Goal: Task Accomplishment & Management: Use online tool/utility

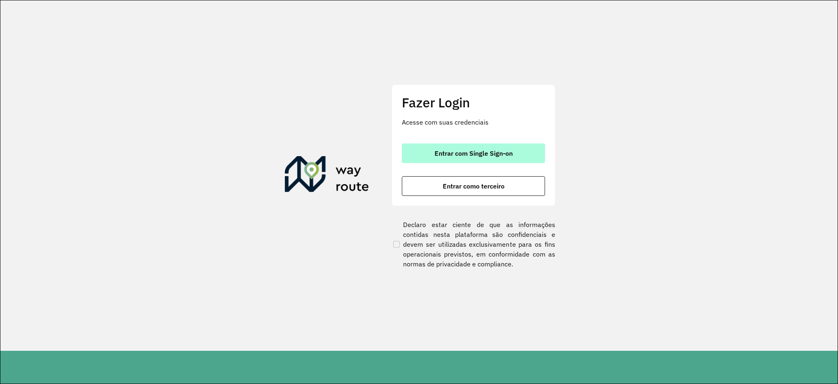
click at [515, 147] on button "Entrar com Single Sign-on" at bounding box center [473, 153] width 143 height 20
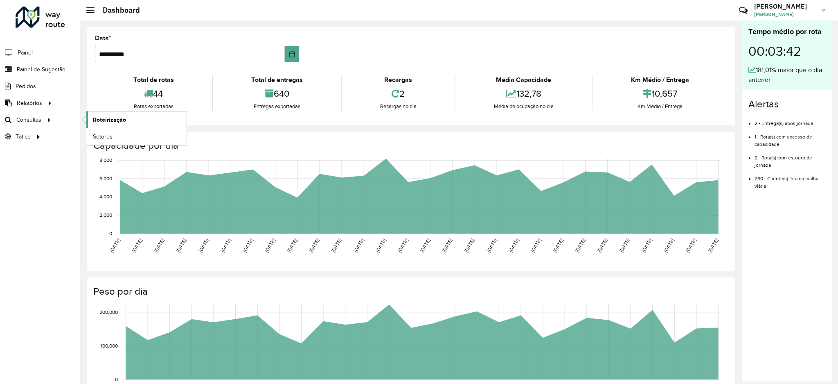
click at [98, 117] on span "Roteirização" at bounding box center [109, 119] width 33 height 9
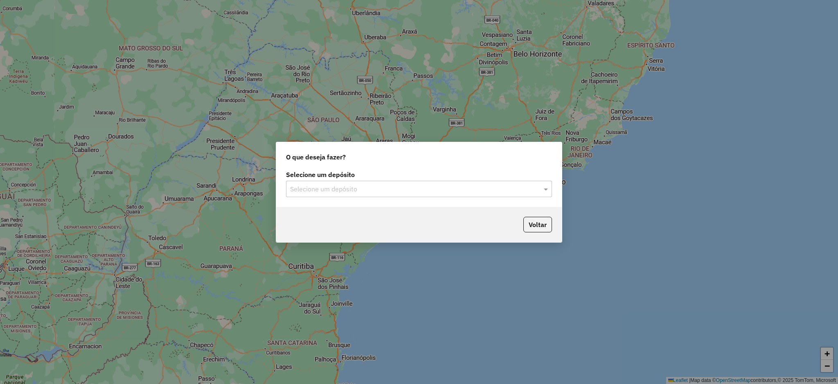
click at [375, 185] on input "text" at bounding box center [410, 189] width 241 height 10
click at [343, 211] on div "CDD [DATE] Novo" at bounding box center [419, 212] width 265 height 14
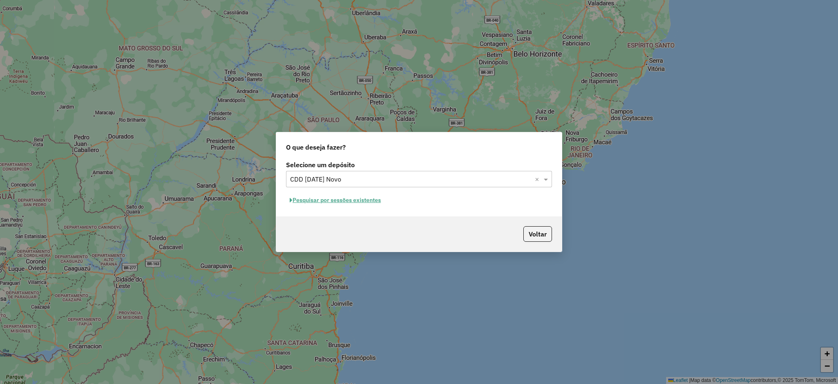
click at [351, 202] on button "Pesquisar por sessões existentes" at bounding box center [335, 200] width 99 height 13
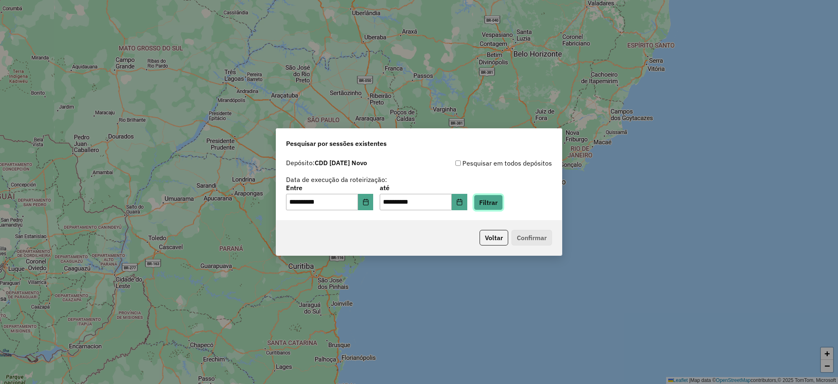
click at [503, 203] on button "Filtrar" at bounding box center [488, 202] width 29 height 16
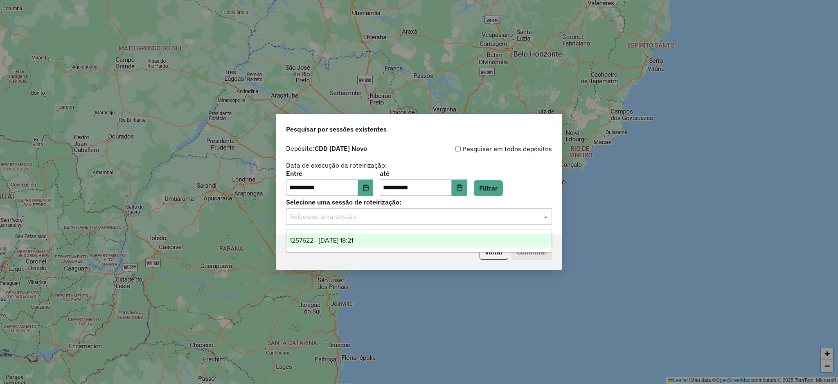
click at [423, 214] on input "text" at bounding box center [410, 217] width 241 height 10
click at [383, 241] on div "1257622 - 02/09/2025 18:21" at bounding box center [419, 240] width 265 height 14
click at [528, 262] on div "Voltar Confirmar" at bounding box center [419, 251] width 286 height 35
click at [529, 251] on button "Confirmar" at bounding box center [532, 252] width 41 height 16
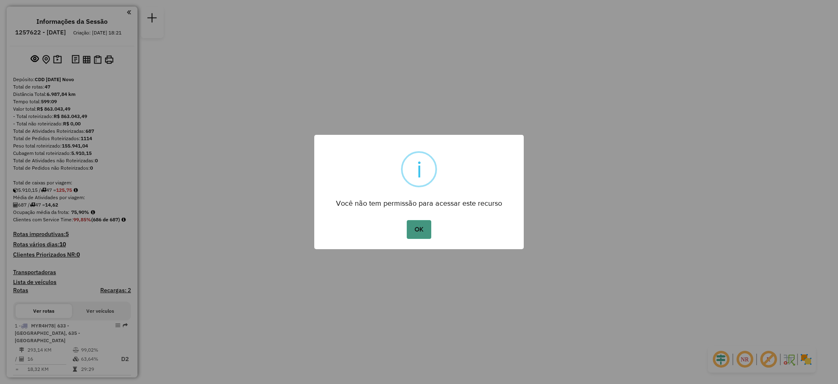
click at [416, 228] on button "OK" at bounding box center [419, 229] width 24 height 19
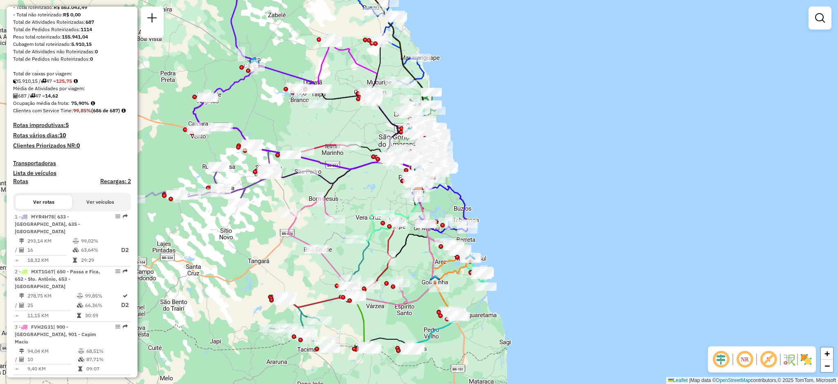
scroll to position [164, 0]
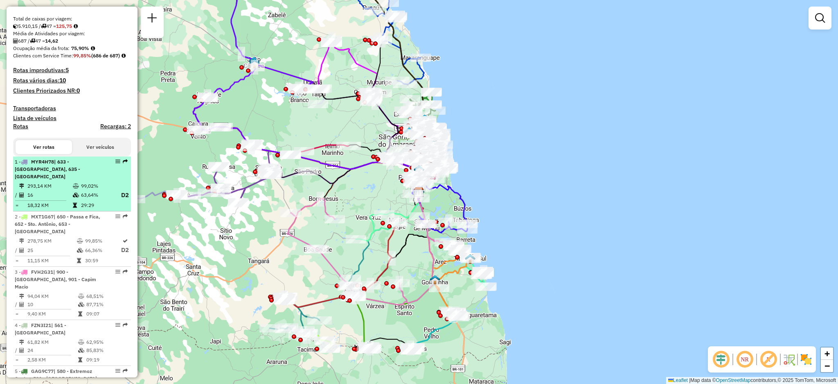
click at [116, 164] on em at bounding box center [117, 161] width 5 height 5
select select "**********"
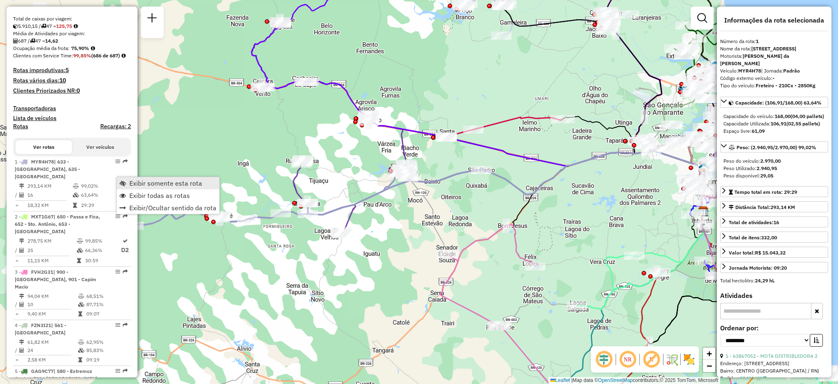
click at [160, 184] on span "Exibir somente esta rota" at bounding box center [165, 183] width 73 height 7
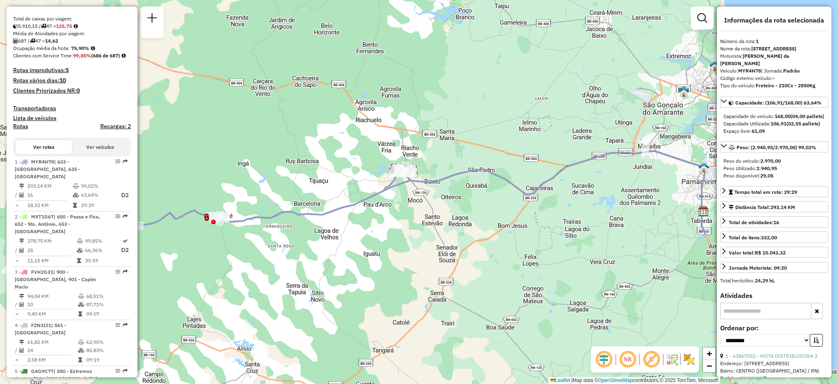
click at [626, 359] on em at bounding box center [628, 359] width 20 height 20
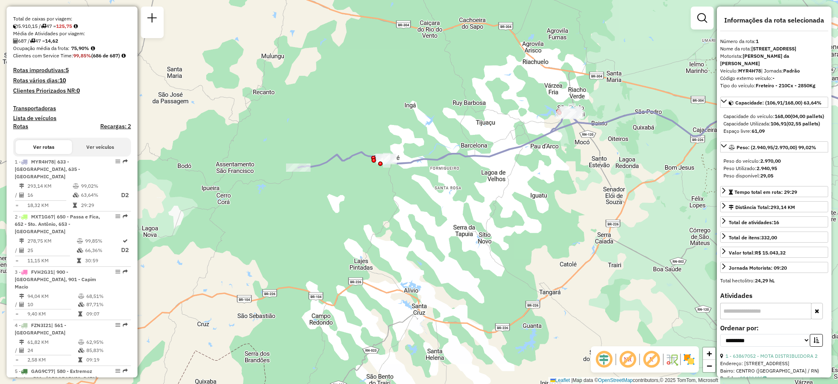
drag, startPoint x: 367, startPoint y: 291, endPoint x: 535, endPoint y: 232, distance: 178.5
click at [535, 232] on div "Janela de atendimento Grade de atendimento Capacidade Transportadoras Veículos …" at bounding box center [419, 192] width 838 height 384
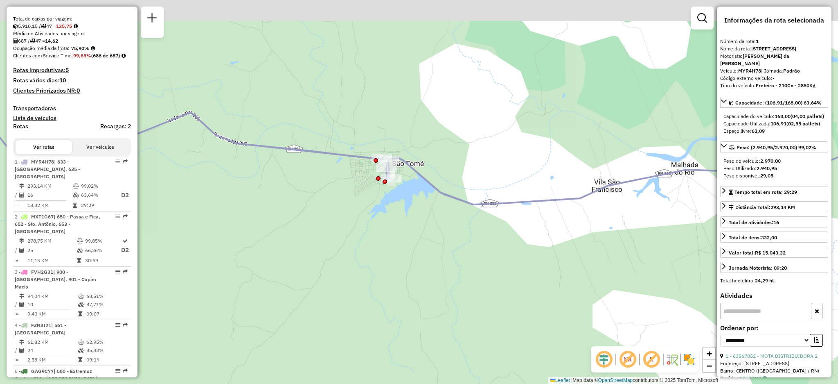
drag, startPoint x: 384, startPoint y: 144, endPoint x: 385, endPoint y: 235, distance: 90.5
click at [385, 235] on div "Janela de atendimento Grade de atendimento Capacidade Transportadoras Veículos …" at bounding box center [419, 192] width 838 height 384
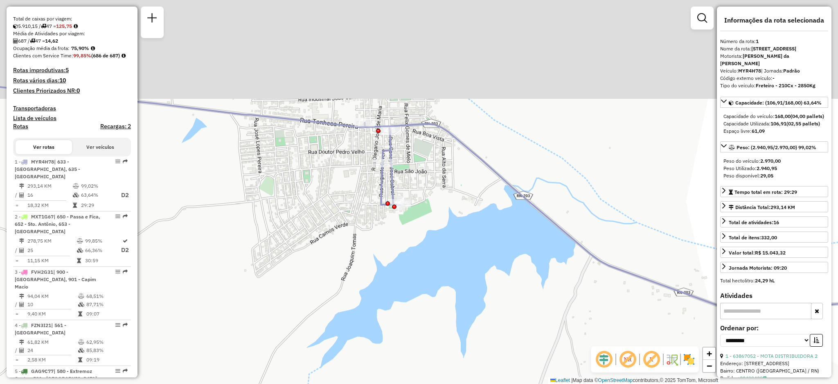
drag, startPoint x: 380, startPoint y: 171, endPoint x: 397, endPoint y: 281, distance: 111.4
click at [397, 281] on div "Janela de atendimento Grade de atendimento Capacidade Transportadoras Veículos …" at bounding box center [419, 192] width 838 height 384
